Goal: Task Accomplishment & Management: Manage account settings

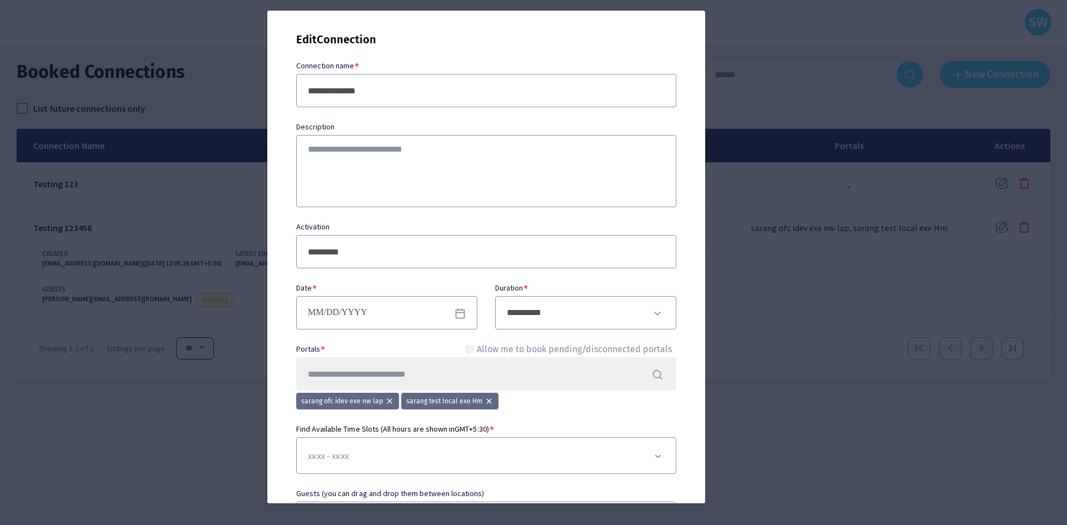
select select "**"
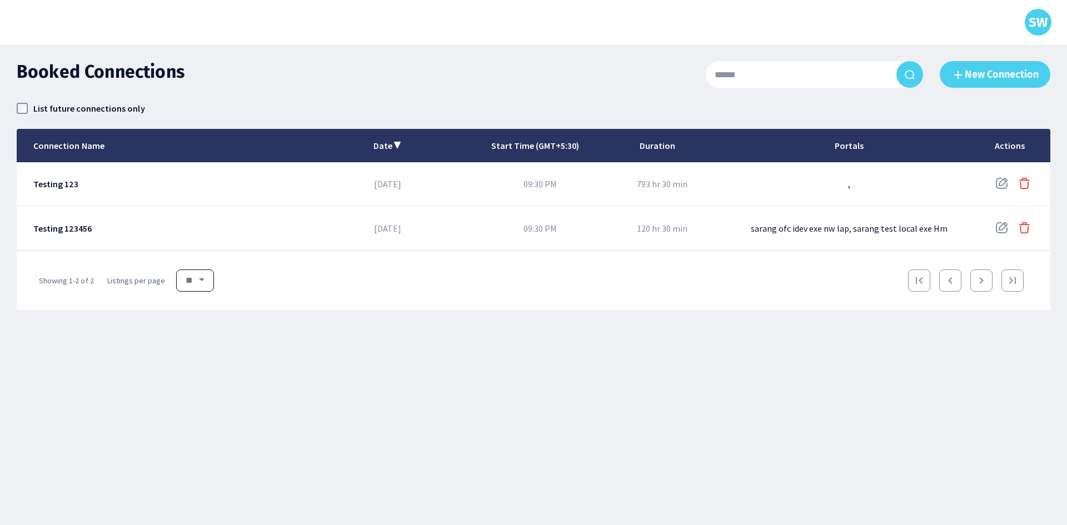
click at [74, 108] on label "List future connections only" at bounding box center [89, 108] width 112 height 14
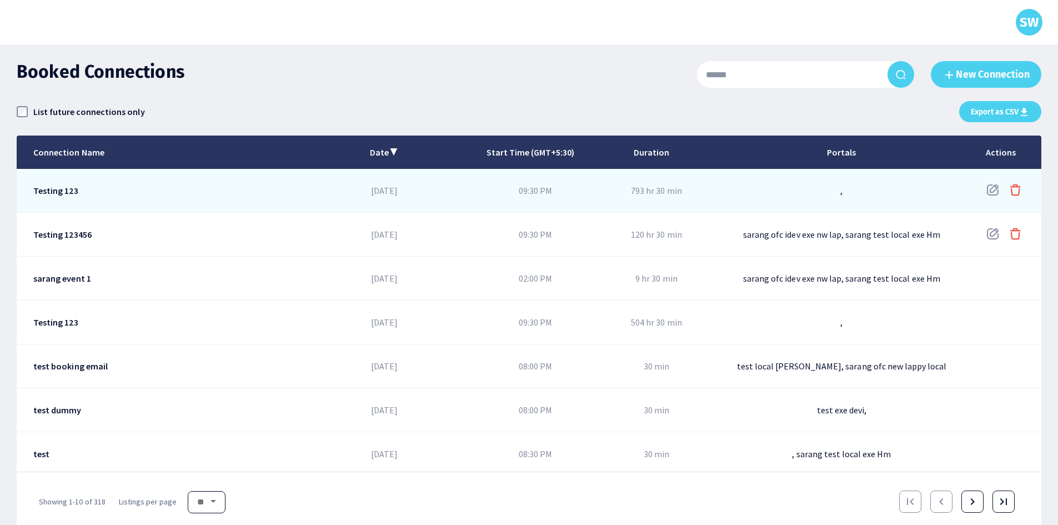
click at [1009, 188] on icon at bounding box center [1015, 189] width 13 height 13
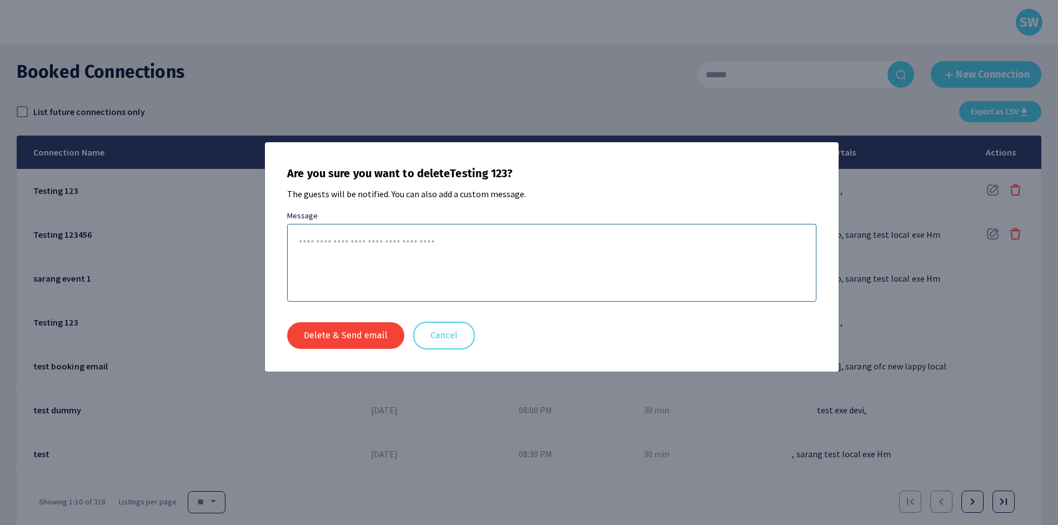
click at [322, 339] on button "Delete & Send email" at bounding box center [345, 335] width 117 height 27
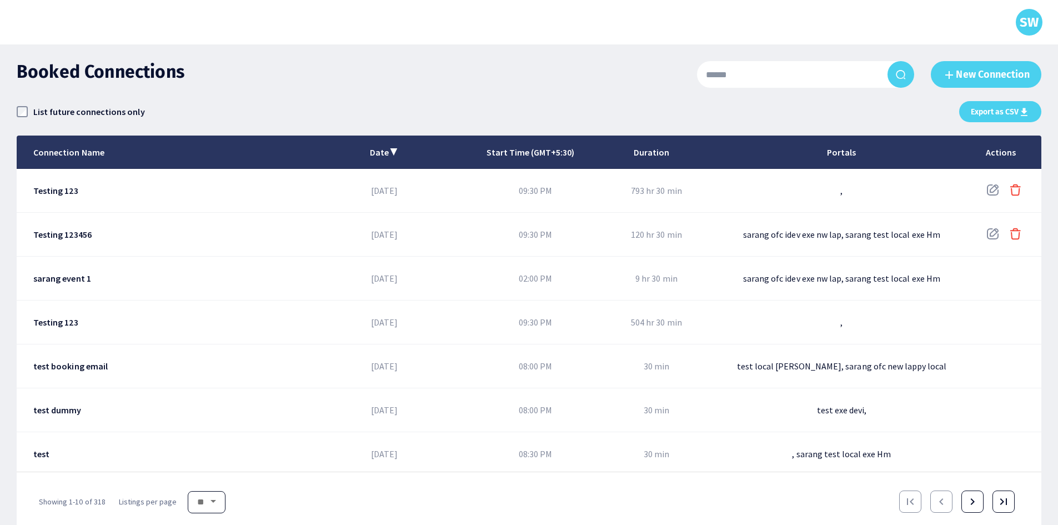
click at [1011, 237] on icon at bounding box center [1015, 234] width 9 height 10
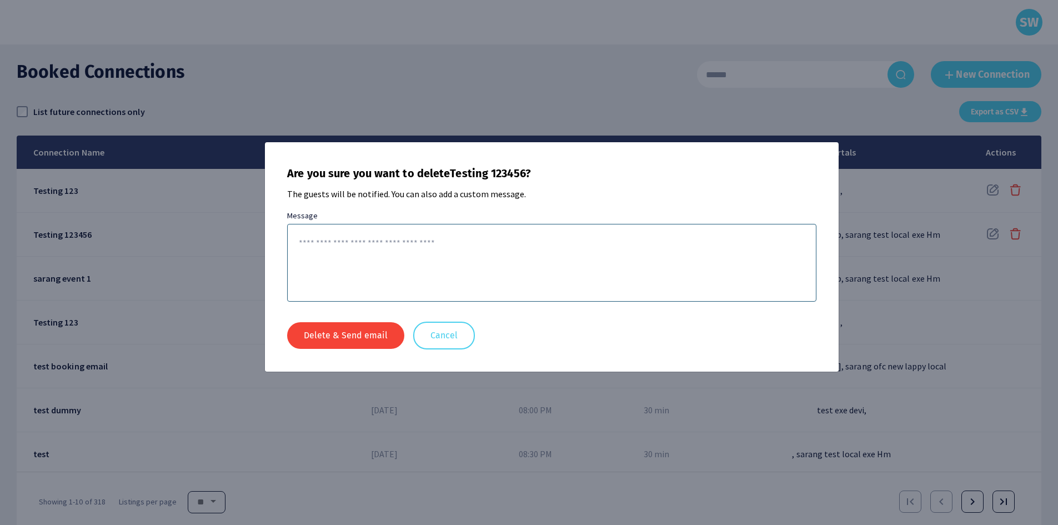
click at [363, 336] on button "Delete & Send email" at bounding box center [345, 335] width 117 height 27
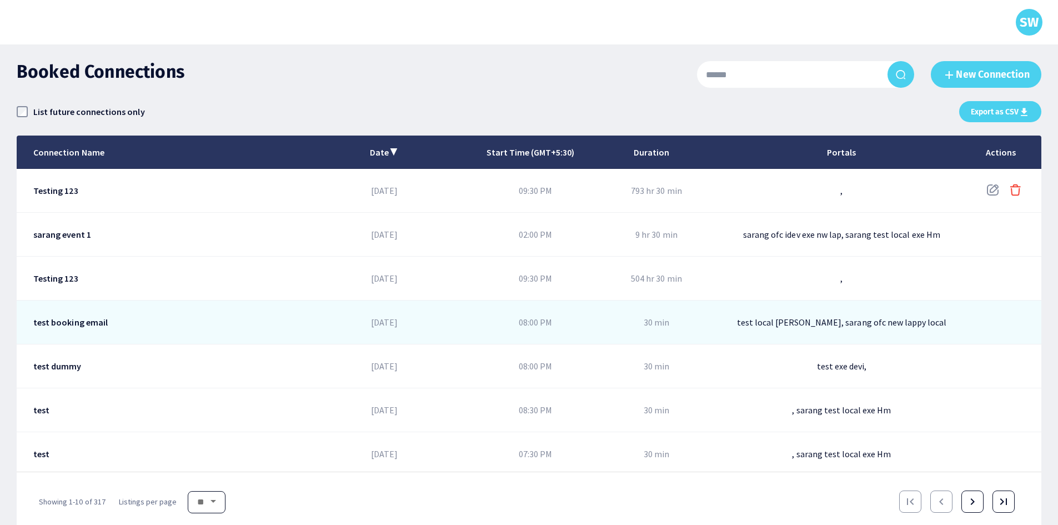
click at [707, 303] on div "test local [PERSON_NAME], sarang ofc new lappy local" at bounding box center [847, 322] width 280 height 43
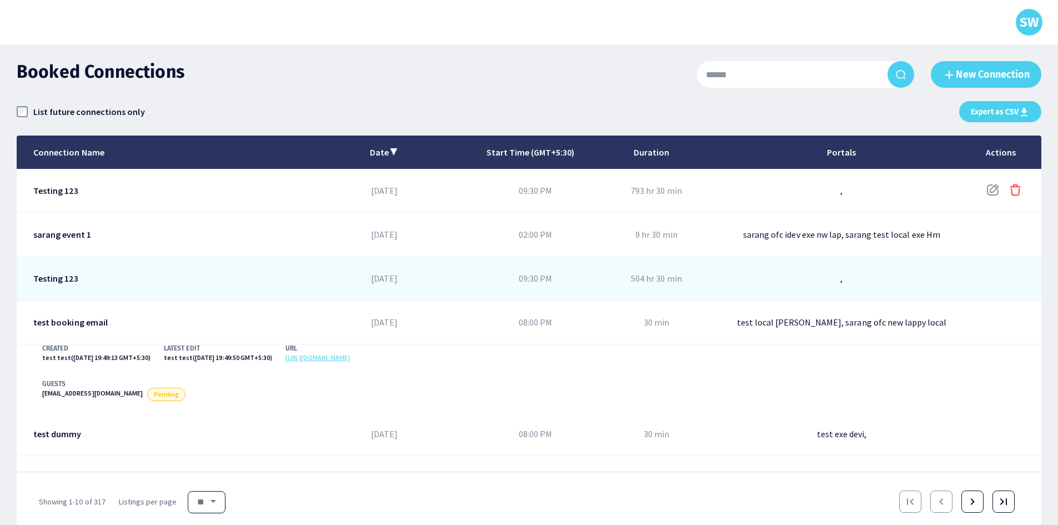
click at [700, 284] on div "504 hr 30 min" at bounding box center [661, 278] width 91 height 43
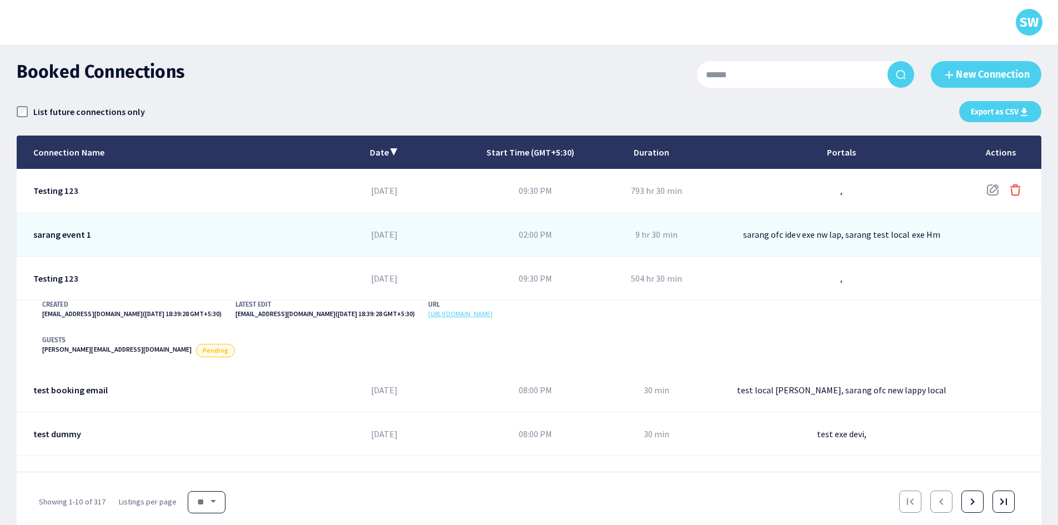
click at [663, 238] on div "9 hr 30 min" at bounding box center [657, 234] width 42 height 11
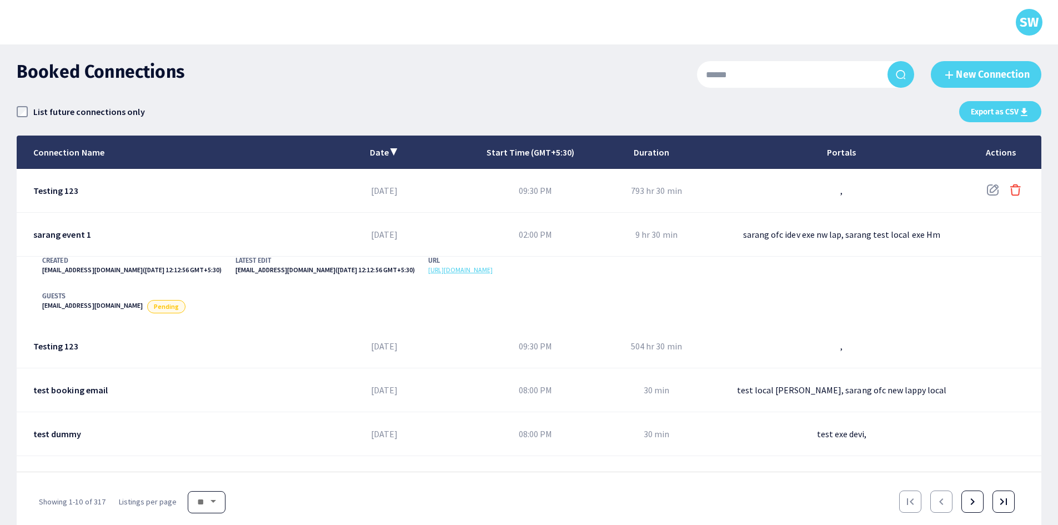
drag, startPoint x: 222, startPoint y: 284, endPoint x: 340, endPoint y: 292, distance: 118.0
click at [222, 284] on div "[EMAIL_ADDRESS][DOMAIN_NAME] ( [DATE] 12:12:56 GMT+5:30 )" at bounding box center [131, 274] width 179 height 20
drag, startPoint x: 814, startPoint y: 276, endPoint x: 676, endPoint y: 275, distance: 138.3
click at [676, 275] on div "CREATED [EMAIL_ADDRESS][DOMAIN_NAME] ( [DATE] 12:12:56 GMT+5:30 ) LATEST EDIT […" at bounding box center [529, 271] width 974 height 28
copy link "4dmaqwLdCS1zCo3MYrSYM9"
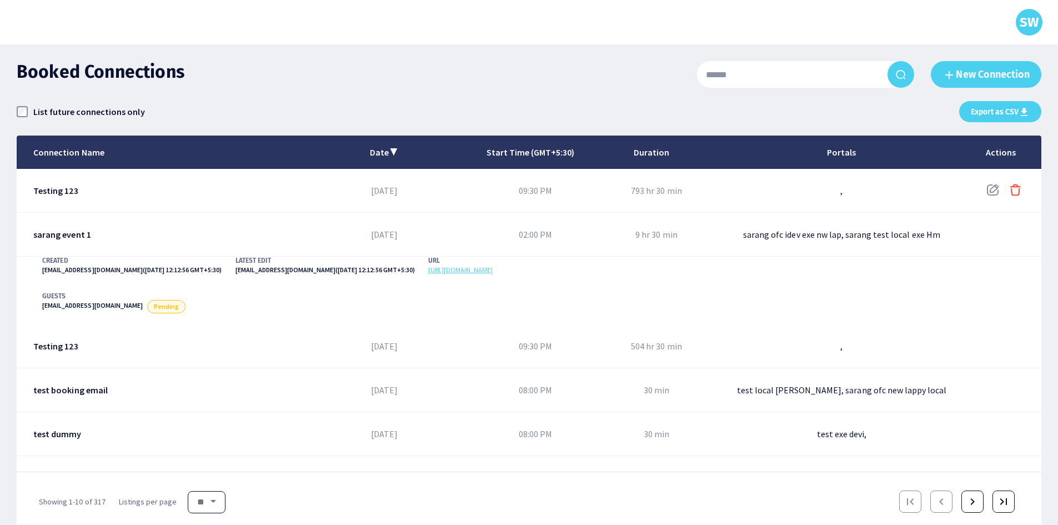
click at [47, 106] on label "List future connections only" at bounding box center [89, 111] width 112 height 14
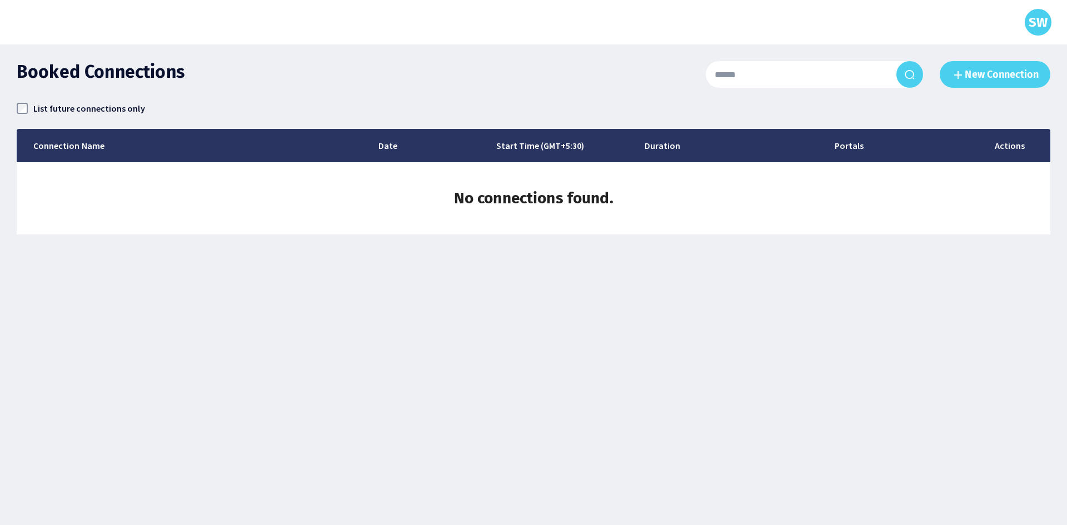
click at [47, 106] on label "List future connections only" at bounding box center [89, 108] width 112 height 14
